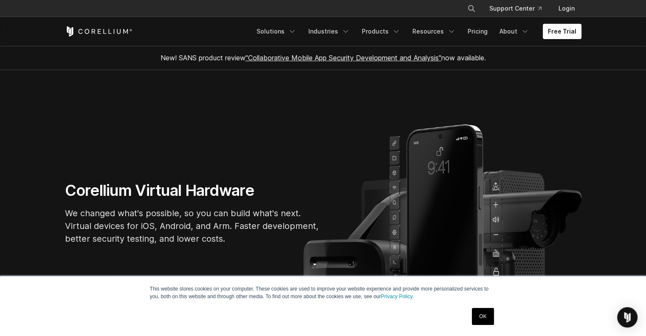
click at [474, 314] on link "OK" at bounding box center [483, 316] width 22 height 17
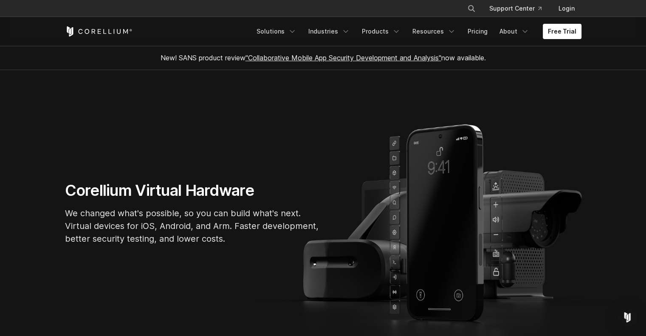
click at [360, 36] on ul "Solutions Mobile IoT" at bounding box center [416, 31] width 330 height 15
click at [374, 32] on link "Products" at bounding box center [381, 31] width 49 height 15
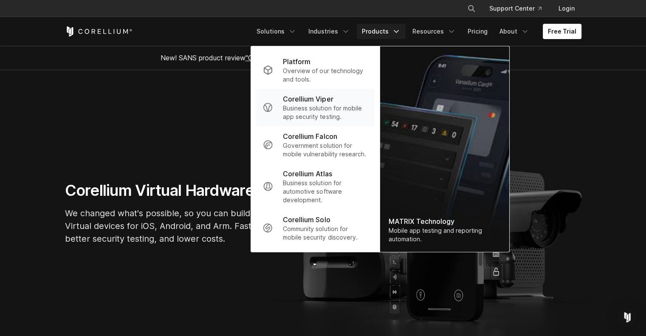
click at [325, 100] on p "Corellium Viper" at bounding box center [308, 99] width 50 height 10
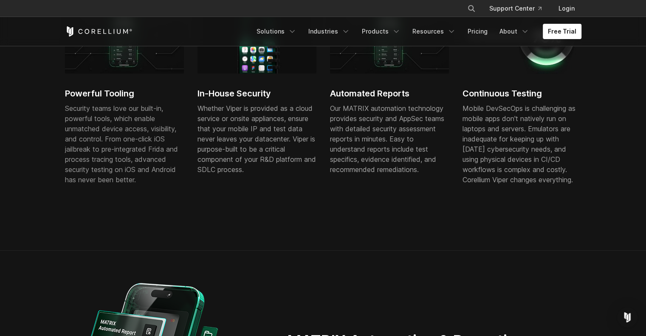
scroll to position [561, 0]
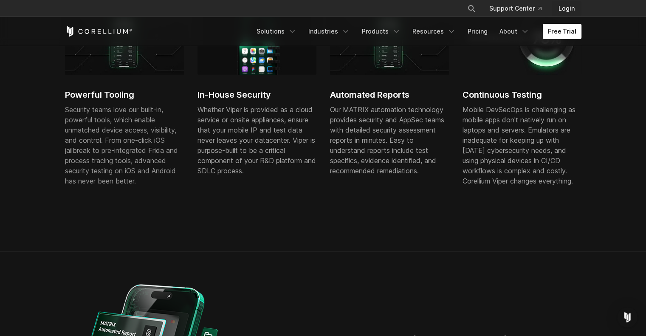
click at [565, 7] on link "Login" at bounding box center [566, 8] width 30 height 15
